Goal: Task Accomplishment & Management: Manage account settings

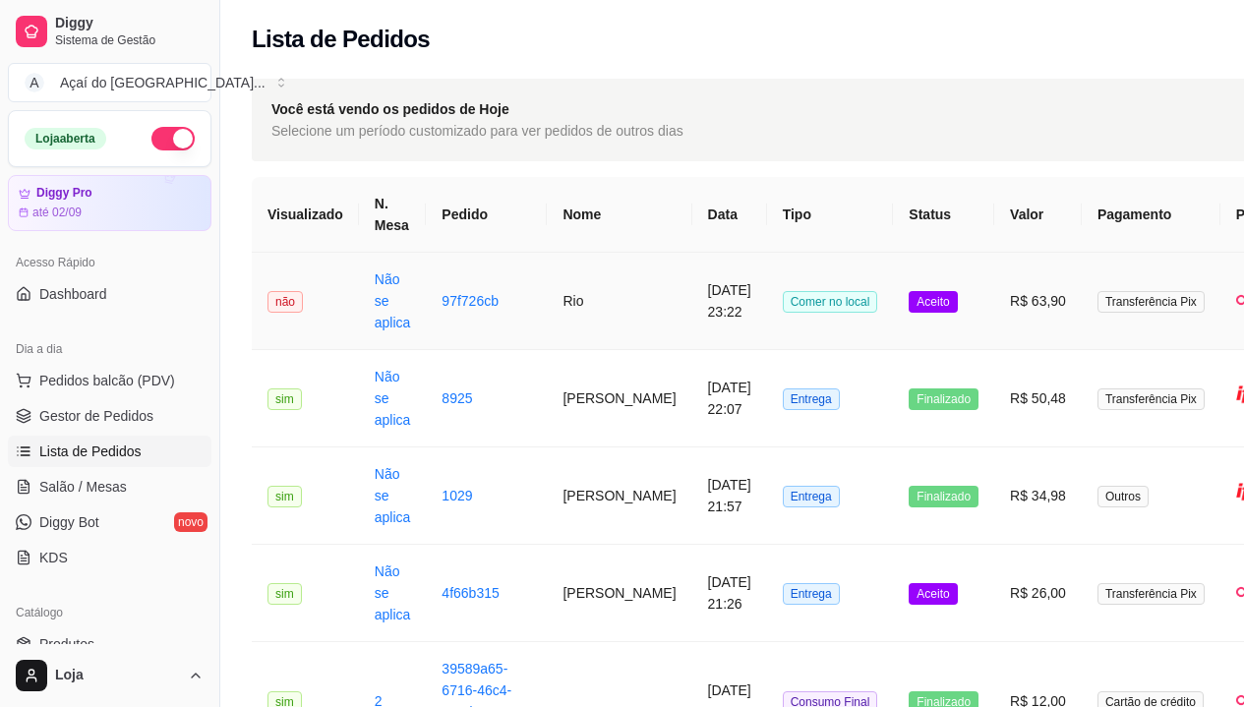
click at [394, 308] on td "Não se aplica" at bounding box center [393, 301] width 68 height 97
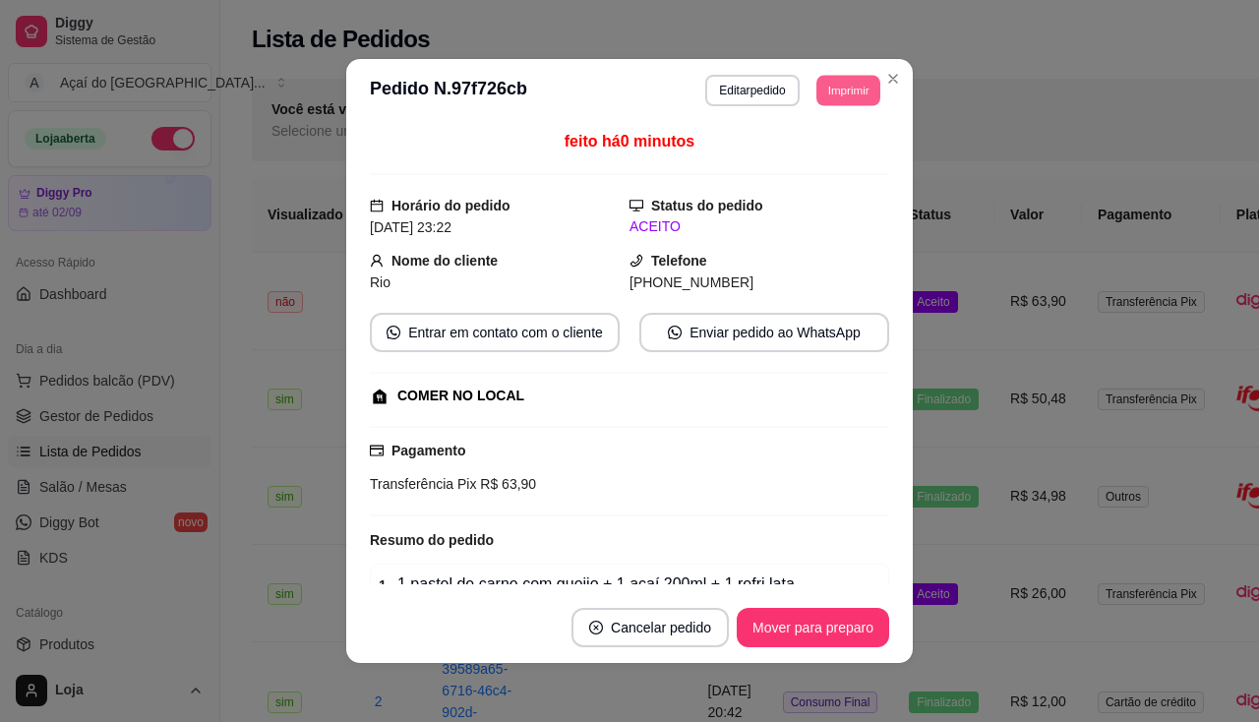
click at [832, 91] on button "Imprimir" at bounding box center [848, 90] width 64 height 30
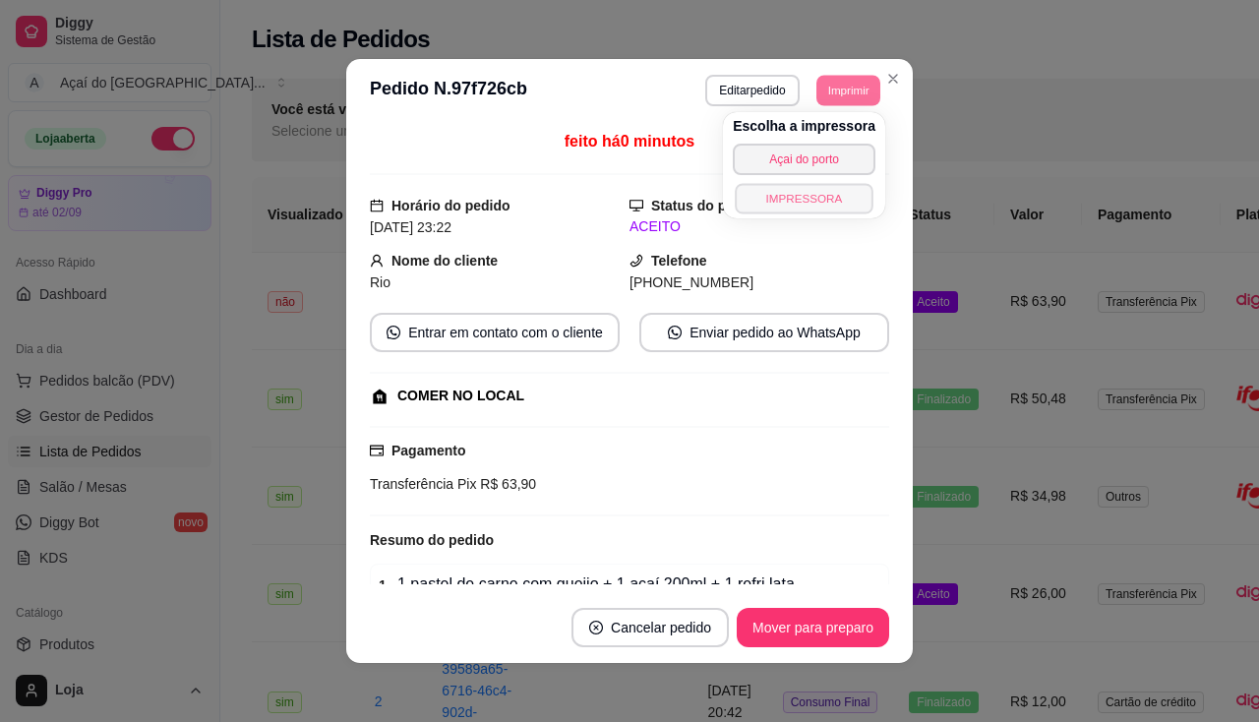
click at [841, 200] on button "IMPRESSORA" at bounding box center [804, 198] width 138 height 30
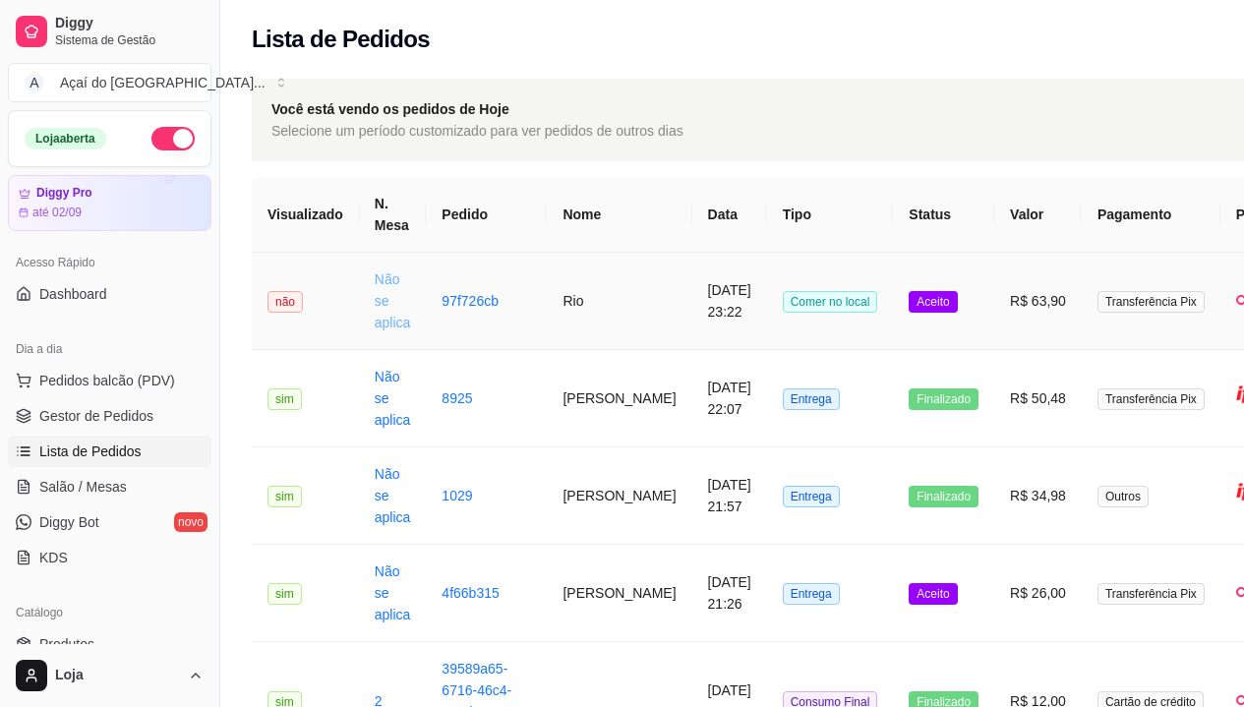
click at [380, 295] on link "Não se aplica" at bounding box center [393, 300] width 36 height 59
click at [63, 414] on span "Gestor de Pedidos" at bounding box center [96, 416] width 114 height 20
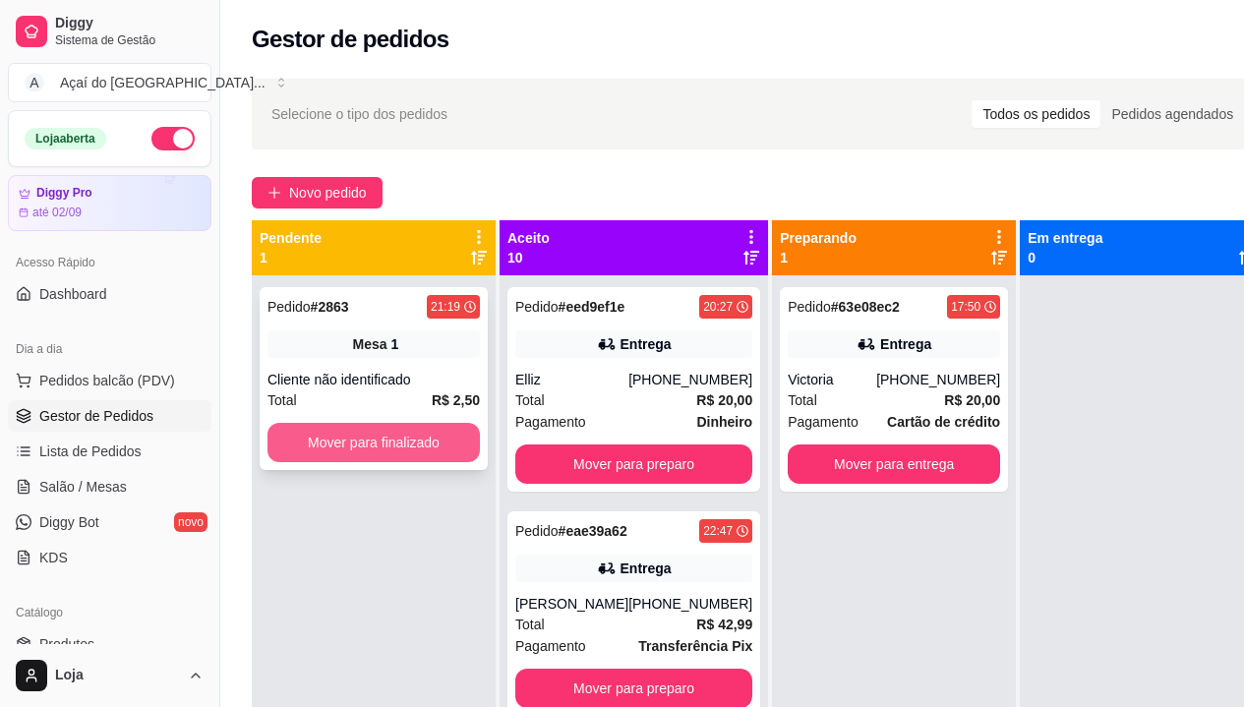
click at [317, 452] on button "Mover para finalizado" at bounding box center [373, 442] width 212 height 39
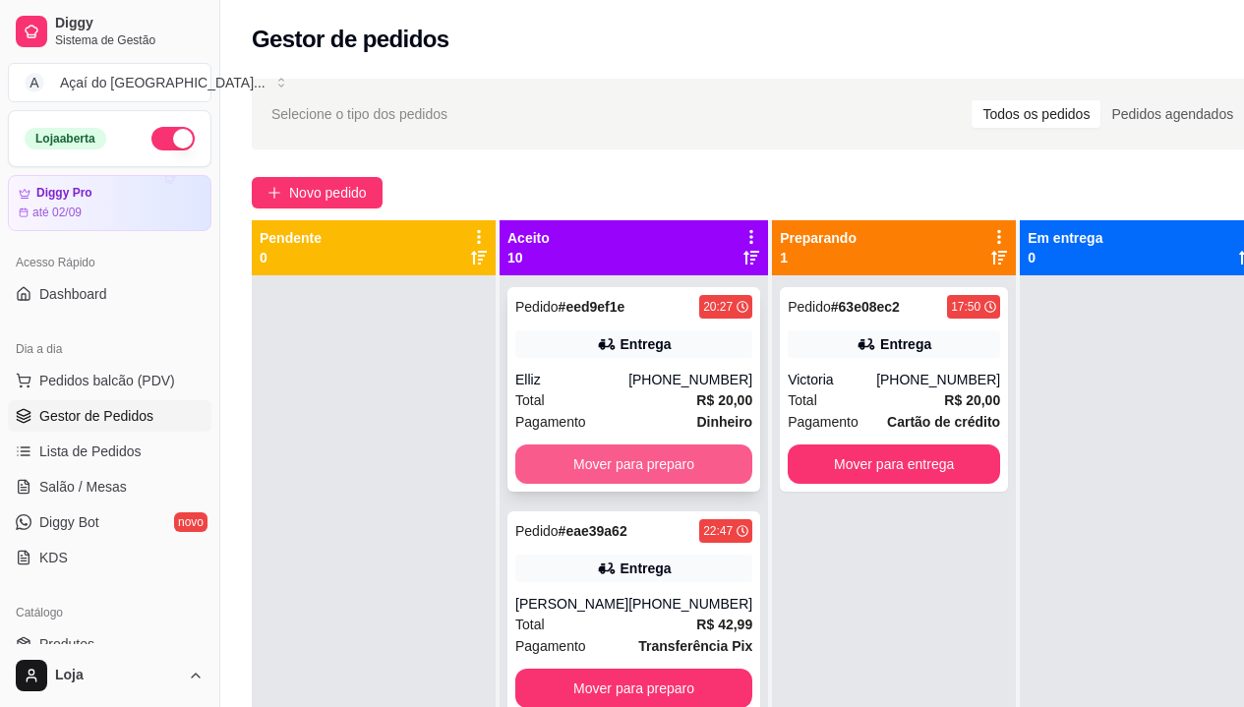
click at [595, 470] on button "Mover para preparo" at bounding box center [633, 463] width 237 height 39
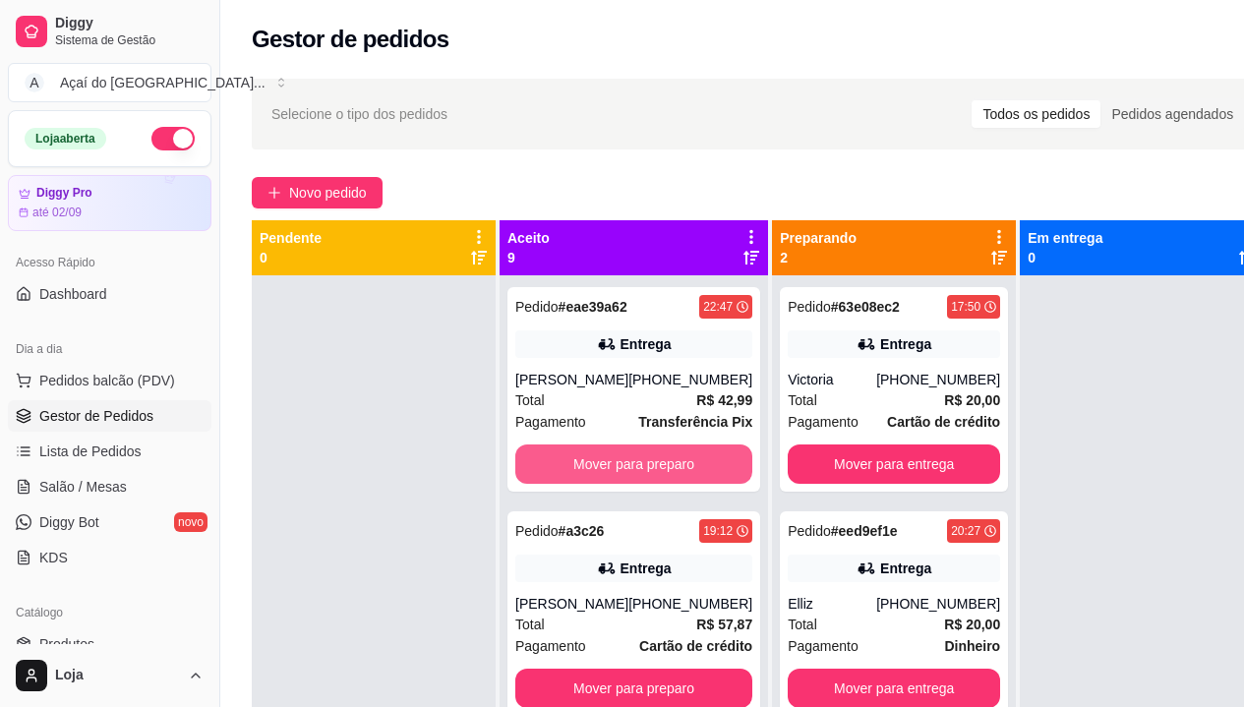
click at [595, 470] on button "Mover para preparo" at bounding box center [633, 463] width 237 height 39
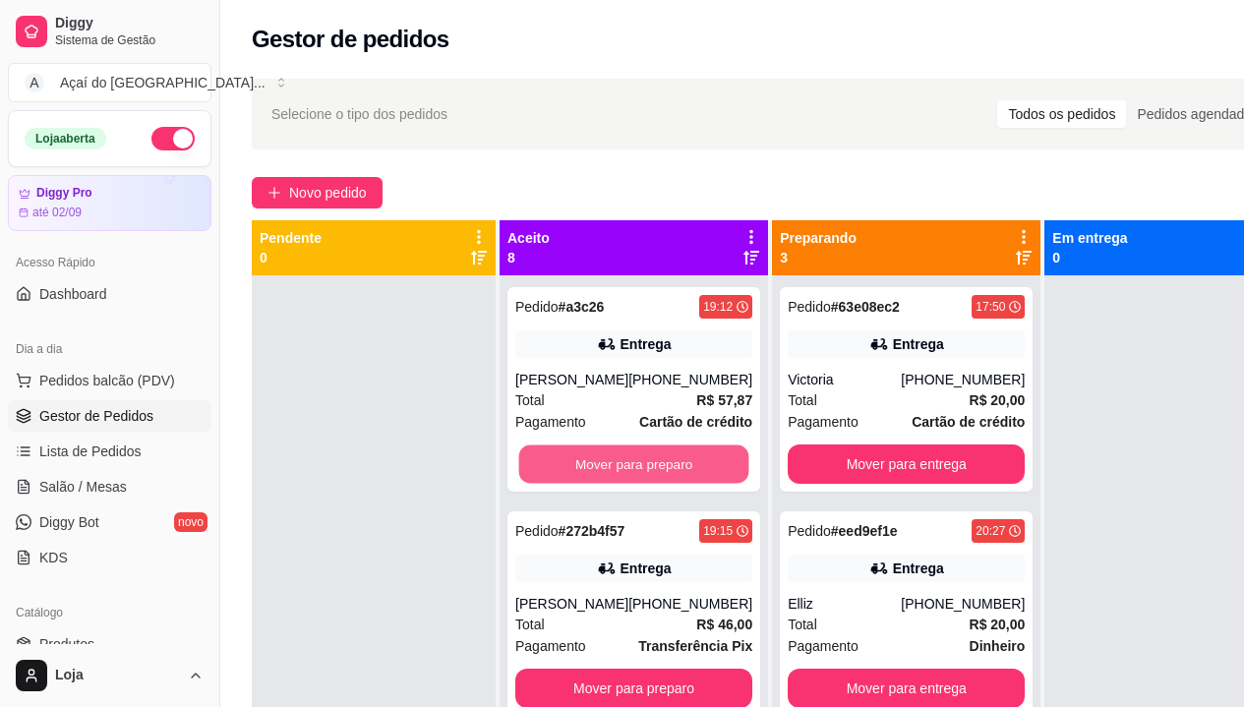
click at [595, 470] on button "Mover para preparo" at bounding box center [634, 464] width 230 height 38
click at [595, 470] on button "Mover para preparo" at bounding box center [633, 463] width 237 height 39
click at [595, 470] on button "Mover para preparo" at bounding box center [634, 464] width 230 height 38
click at [595, 470] on button "Mover para preparo" at bounding box center [633, 463] width 237 height 39
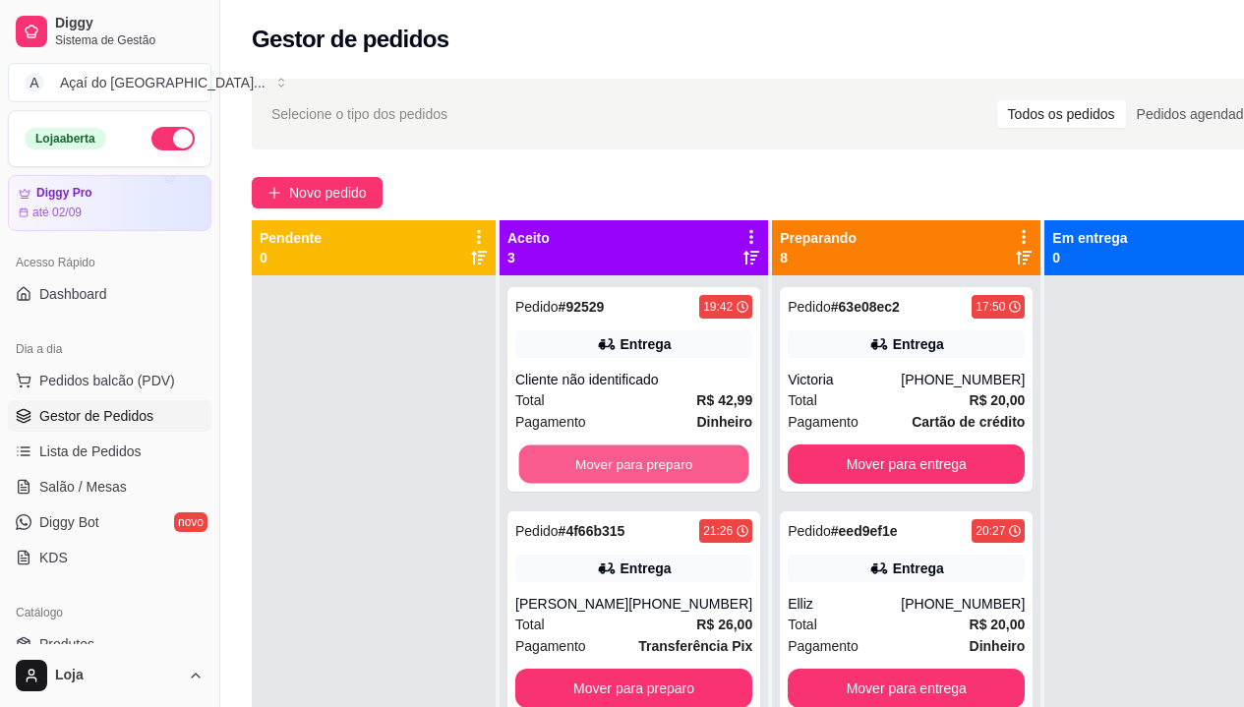
click at [595, 470] on button "Mover para preparo" at bounding box center [634, 464] width 230 height 38
click at [595, 470] on button "Mover para preparo" at bounding box center [633, 463] width 237 height 39
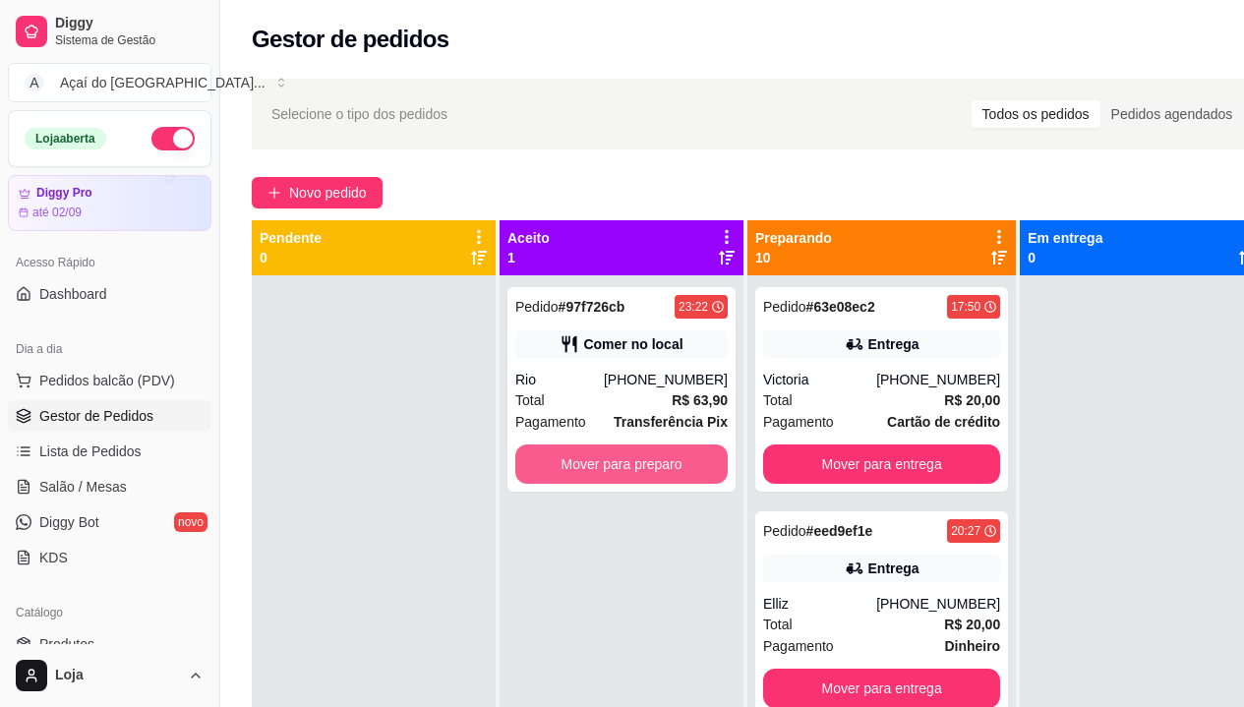
click at [595, 470] on button "Mover para preparo" at bounding box center [621, 463] width 212 height 39
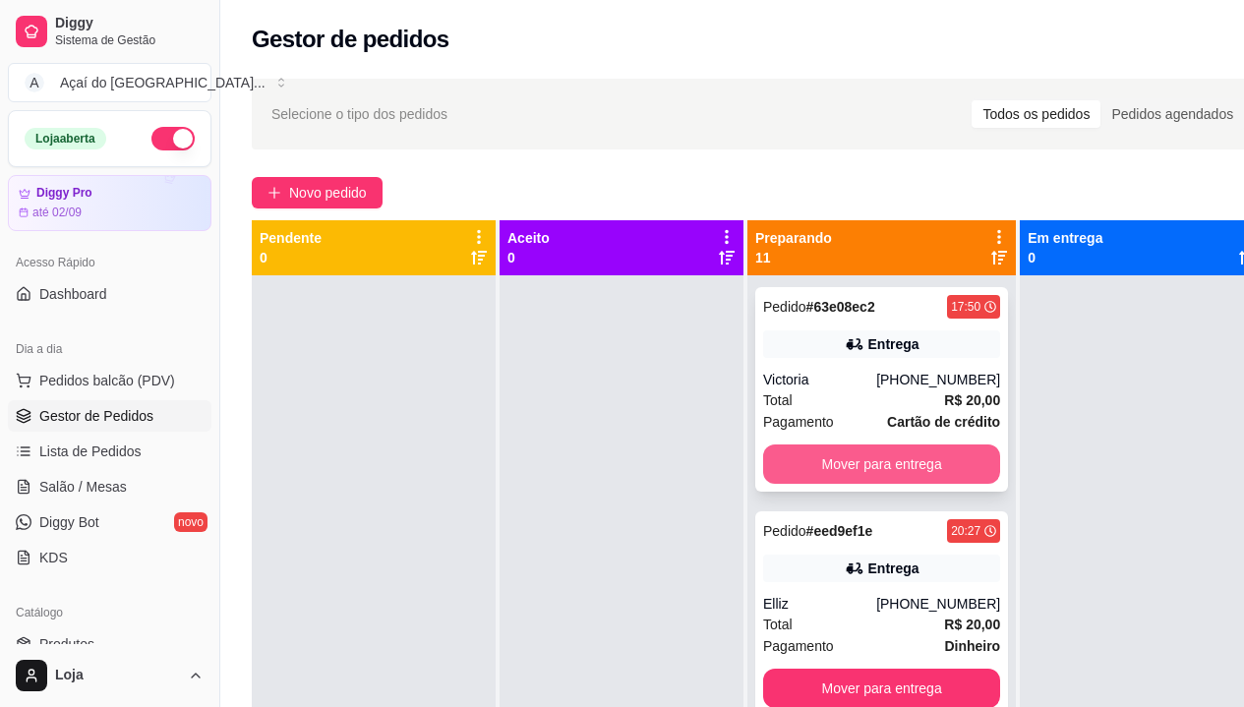
click at [863, 453] on button "Mover para entrega" at bounding box center [881, 463] width 237 height 39
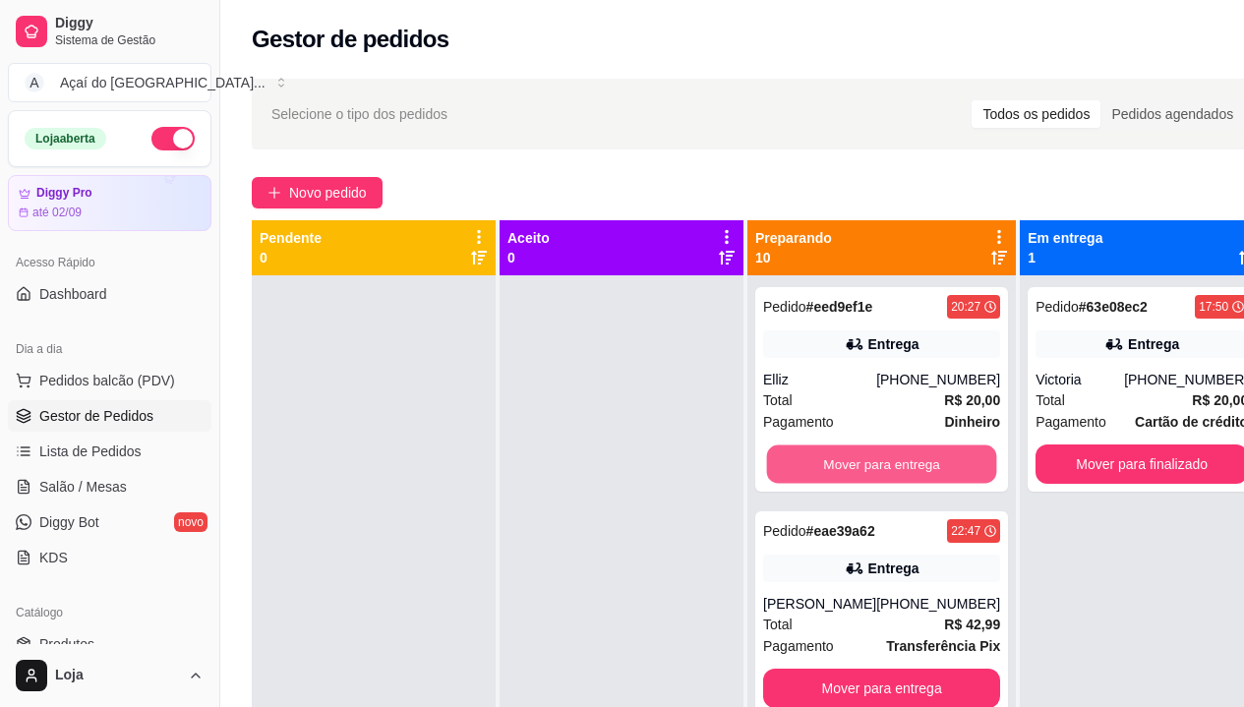
click at [863, 453] on button "Mover para entrega" at bounding box center [882, 464] width 230 height 38
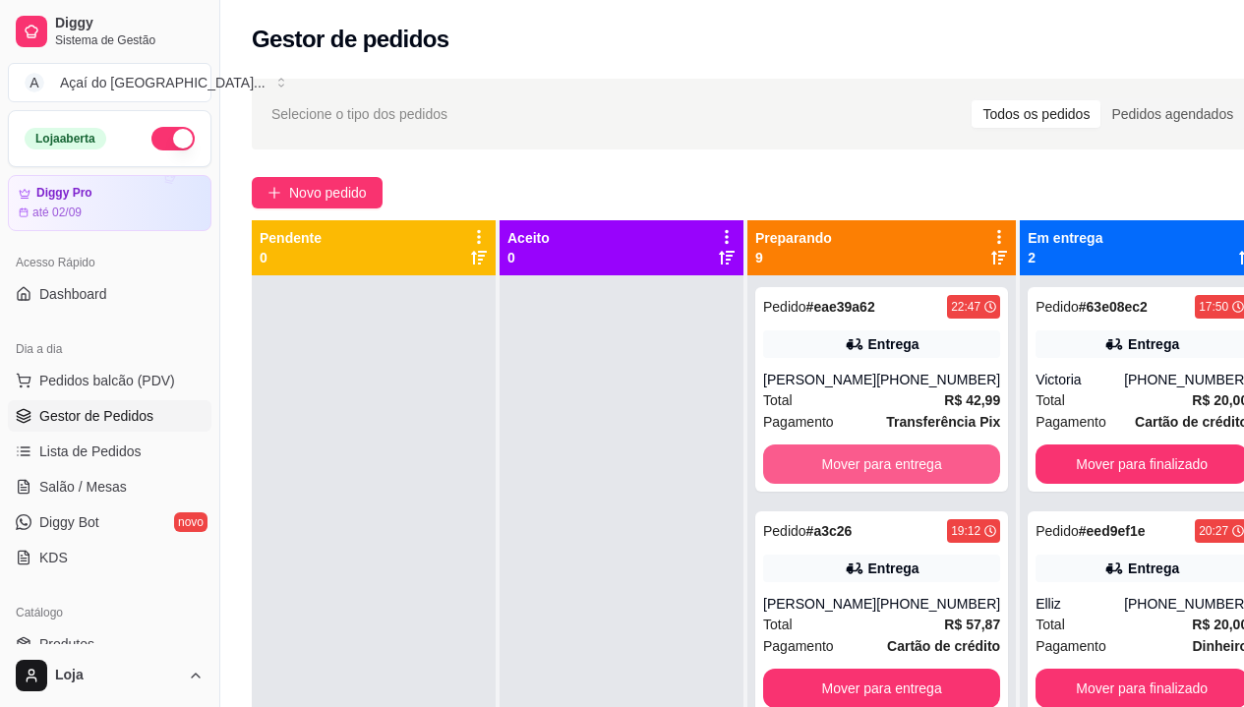
click at [863, 453] on button "Mover para entrega" at bounding box center [881, 463] width 237 height 39
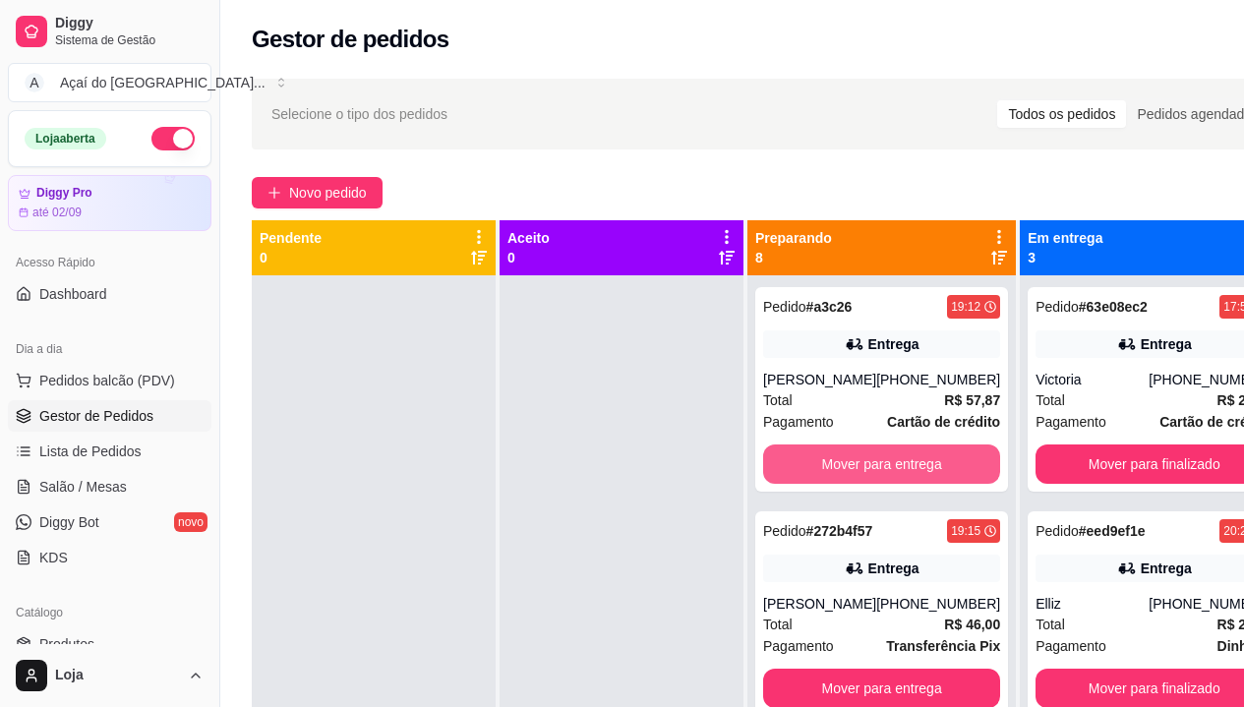
click at [863, 453] on button "Mover para entrega" at bounding box center [881, 463] width 237 height 39
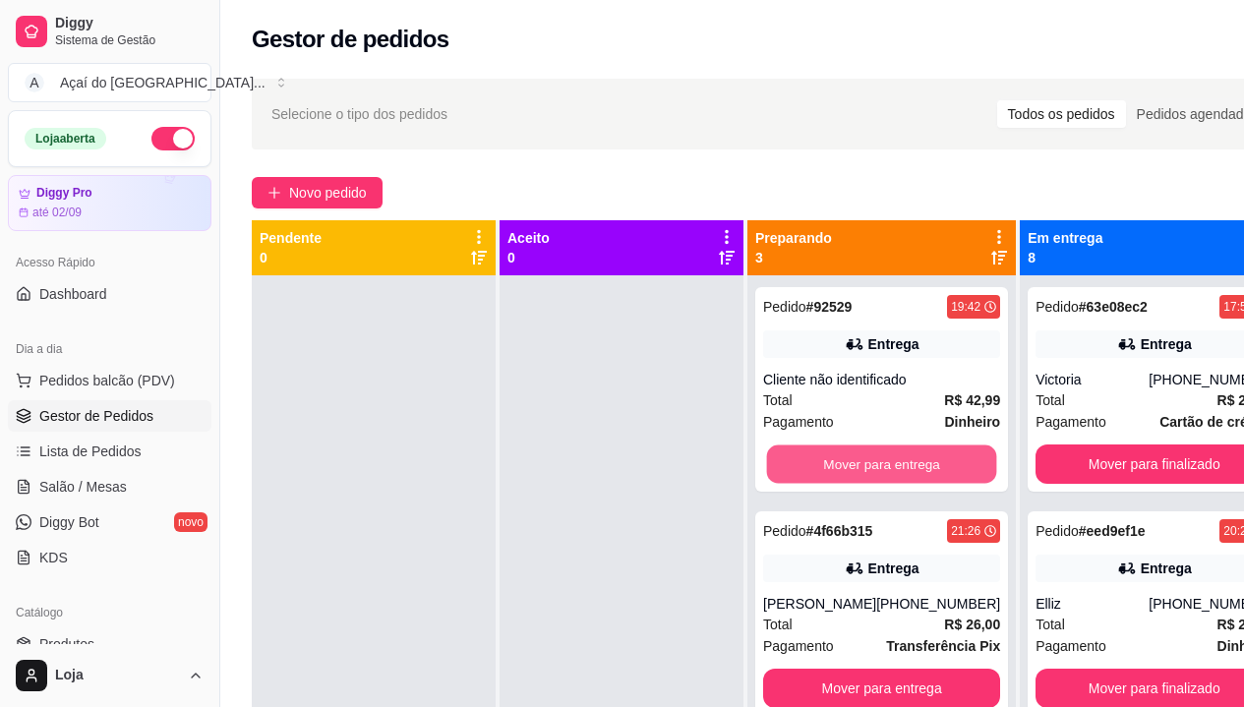
click at [863, 453] on button "Mover para entrega" at bounding box center [882, 464] width 230 height 38
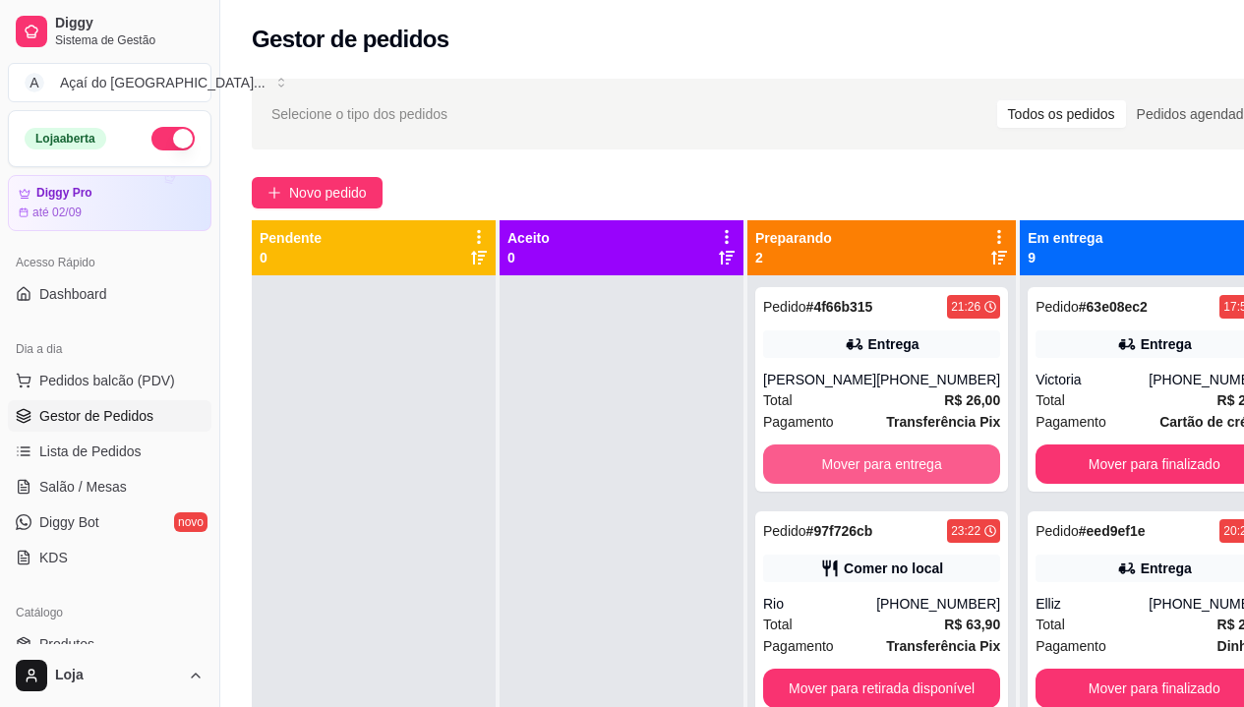
click at [863, 453] on button "Mover para entrega" at bounding box center [881, 463] width 237 height 39
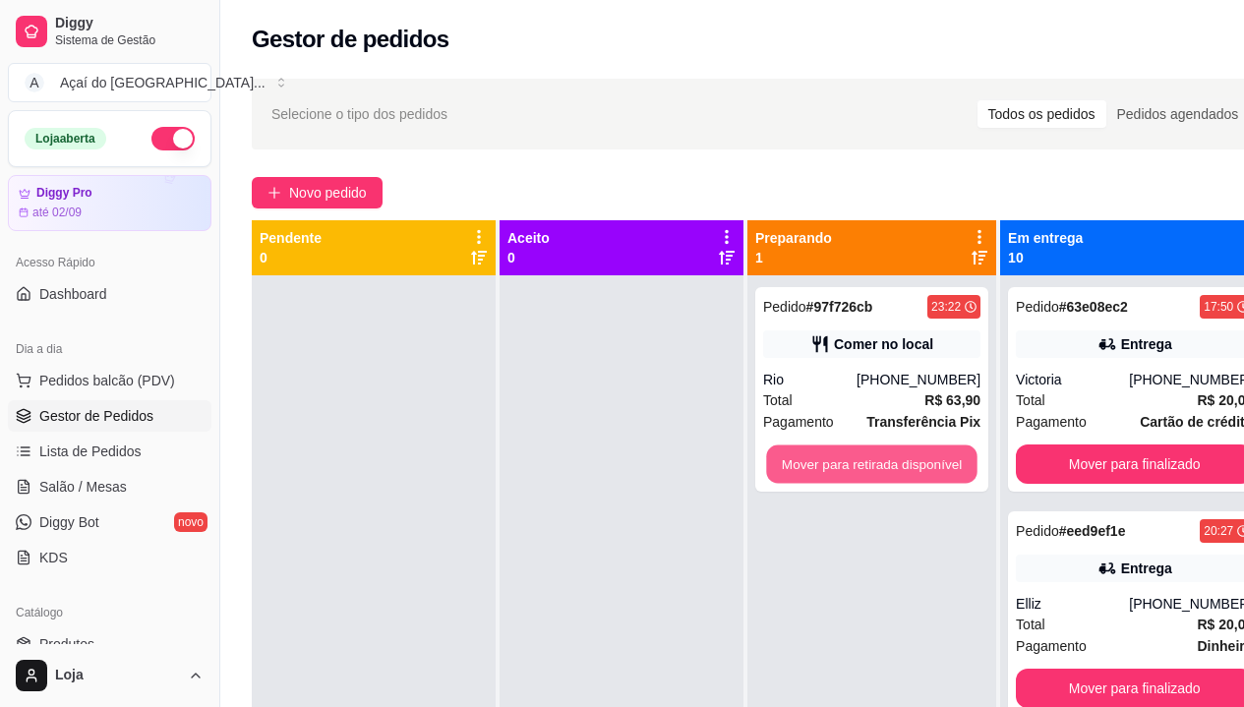
click at [863, 453] on button "Mover para retirada disponível" at bounding box center [871, 464] width 210 height 38
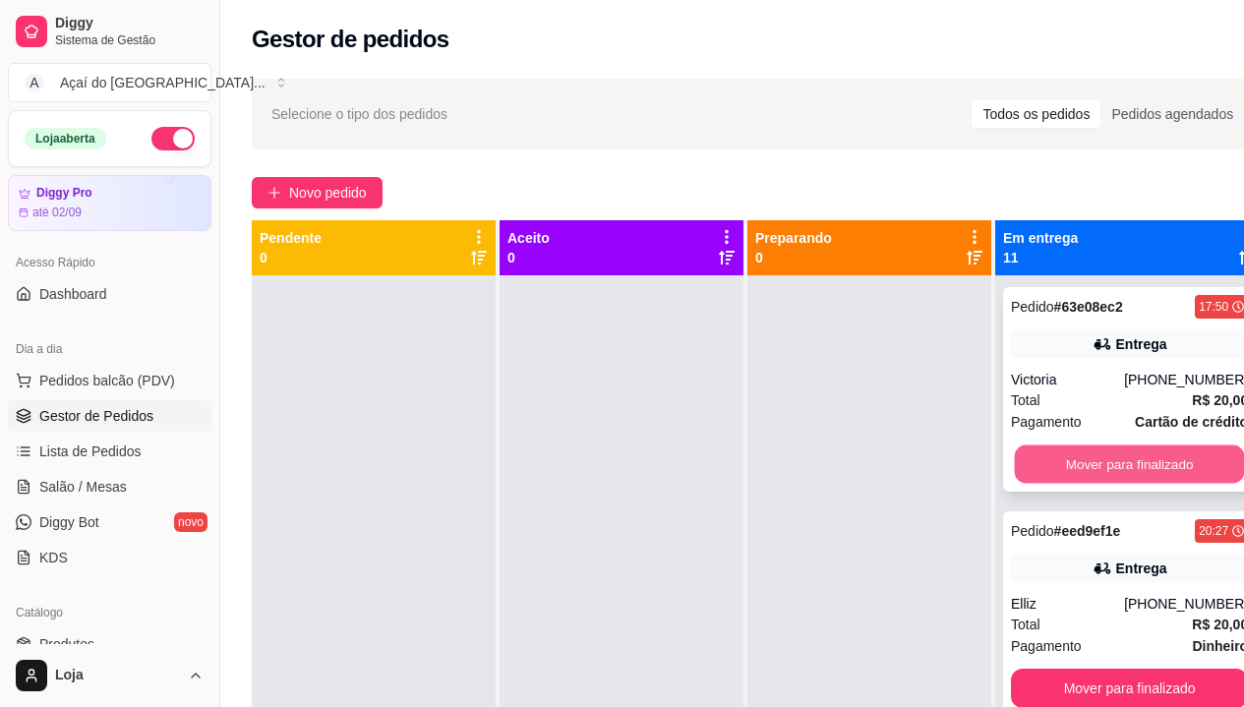
click at [1191, 471] on button "Mover para finalizado" at bounding box center [1130, 464] width 230 height 38
click at [1191, 471] on button "Mover para finalizado" at bounding box center [1129, 463] width 237 height 39
click at [1191, 471] on button "Mover para finalizado" at bounding box center [1130, 464] width 230 height 38
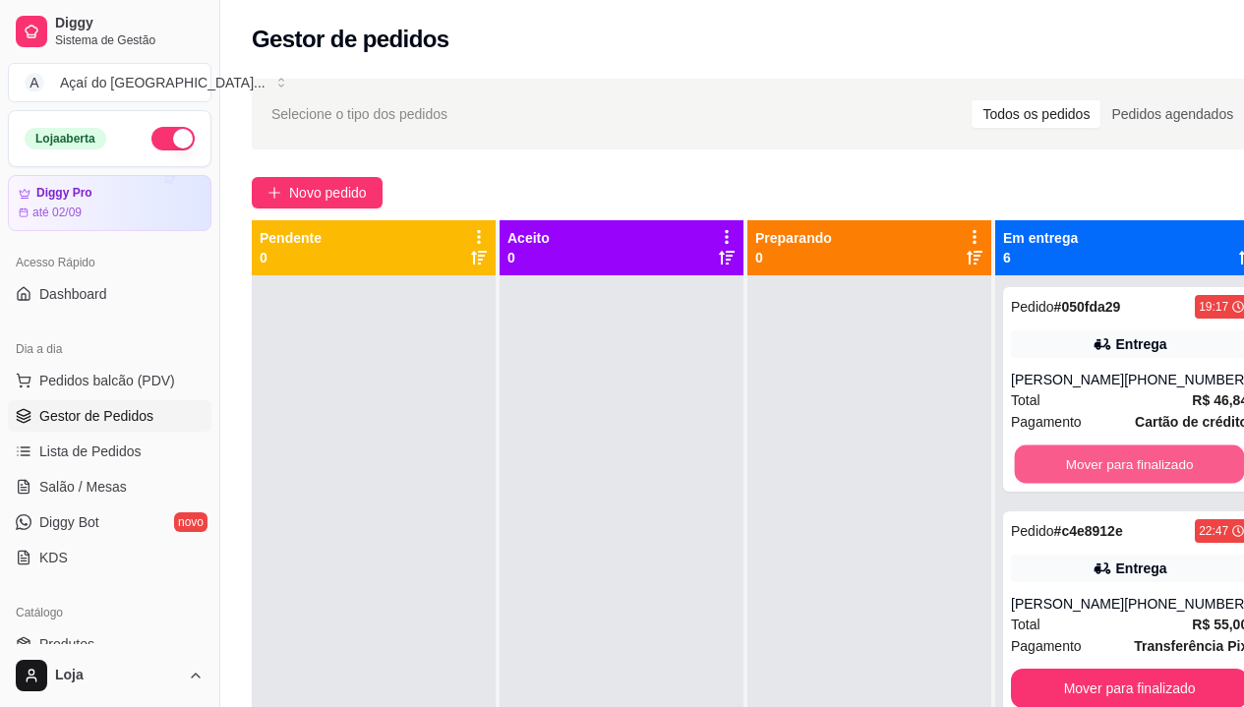
click at [1191, 471] on button "Mover para finalizado" at bounding box center [1130, 464] width 230 height 38
click at [1191, 471] on button "Mover para finalizado" at bounding box center [1129, 463] width 237 height 39
click at [1191, 471] on button "Mover para finalizado" at bounding box center [1130, 464] width 230 height 38
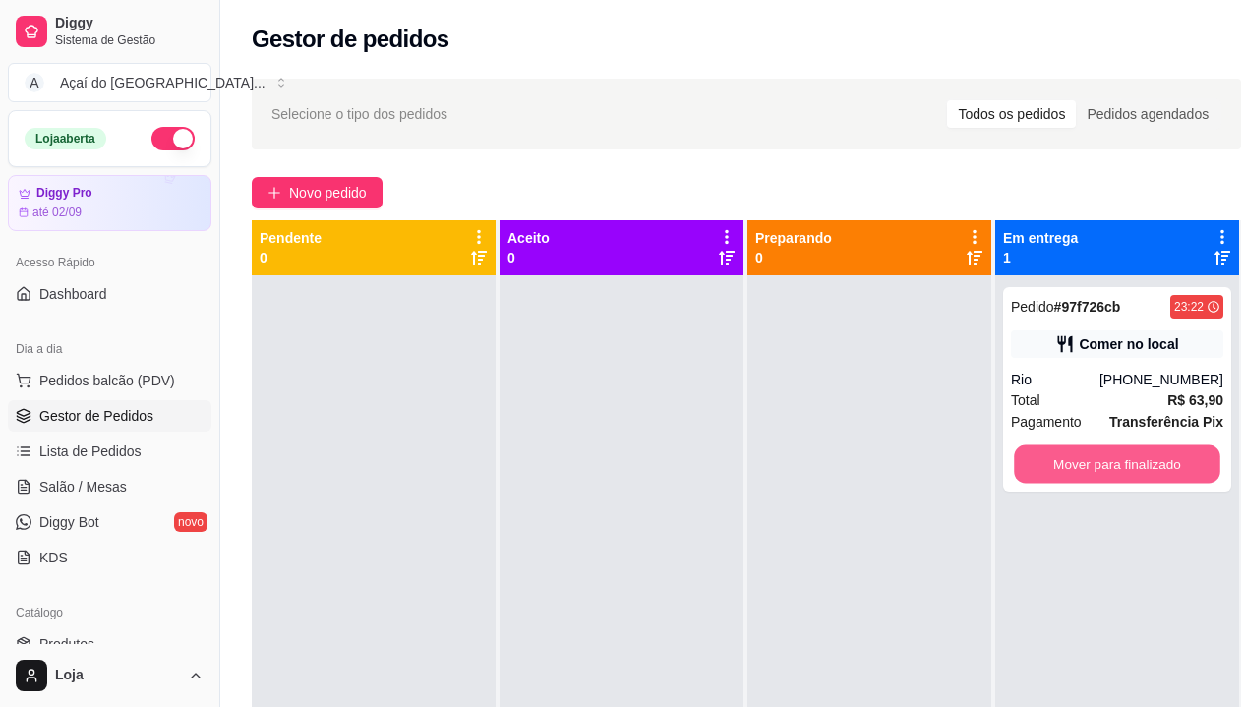
click at [1191, 471] on button "Mover para finalizado" at bounding box center [1117, 464] width 207 height 38
